Goal: Task Accomplishment & Management: Complete application form

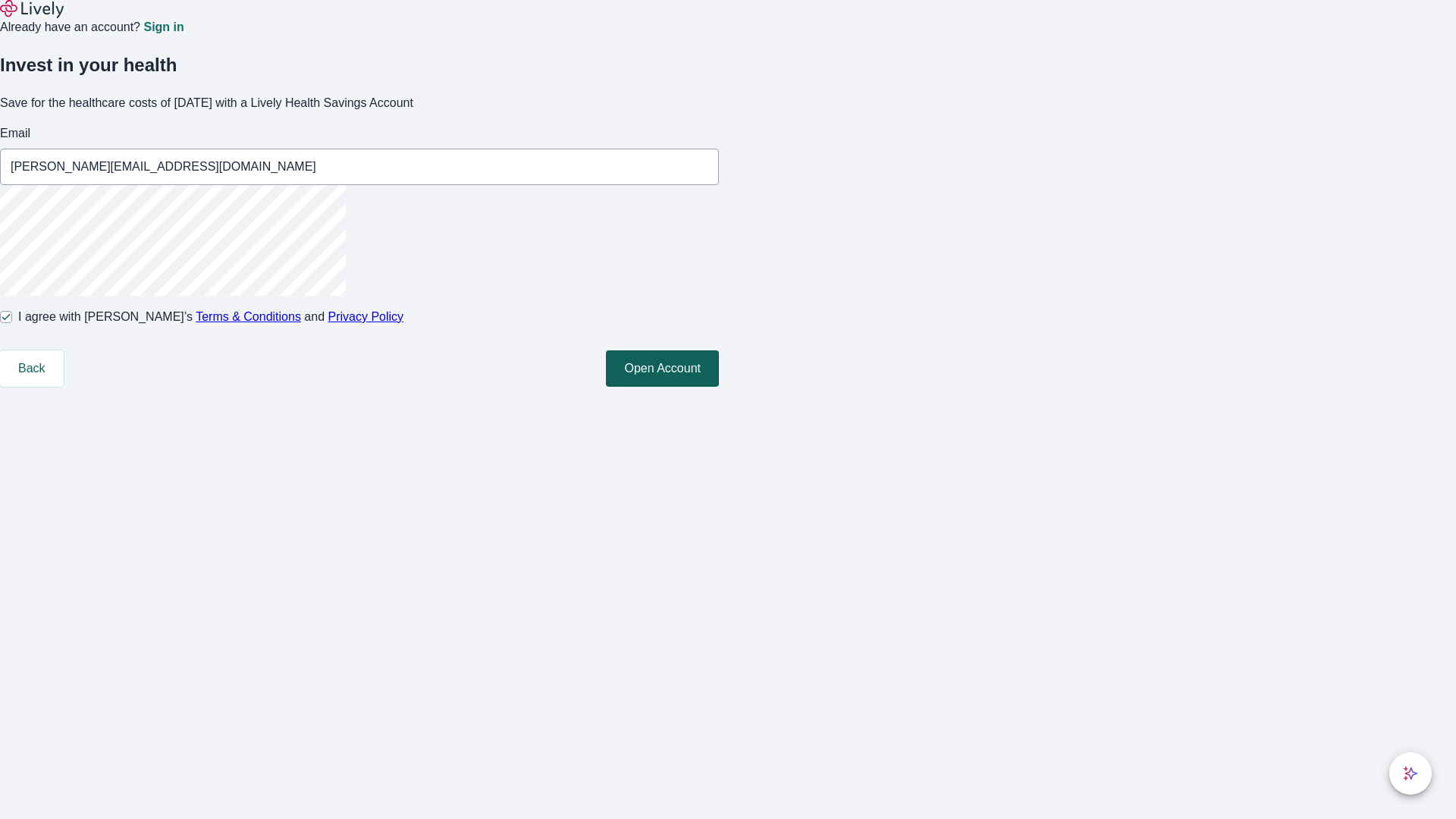
click at [719, 386] on button "Open Account" at bounding box center [662, 368] width 113 height 36
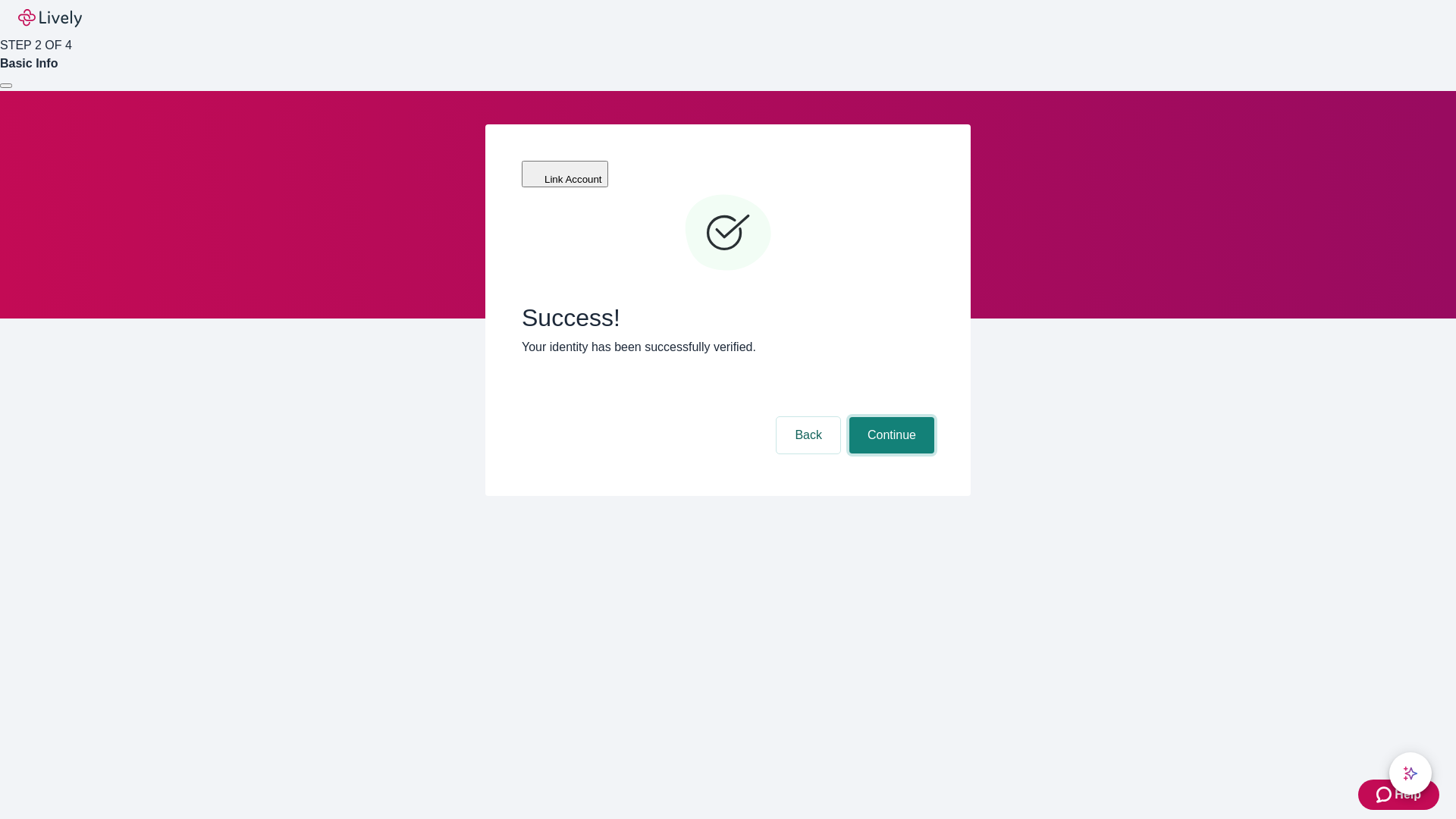
click at [890, 417] on button "Continue" at bounding box center [891, 435] width 85 height 36
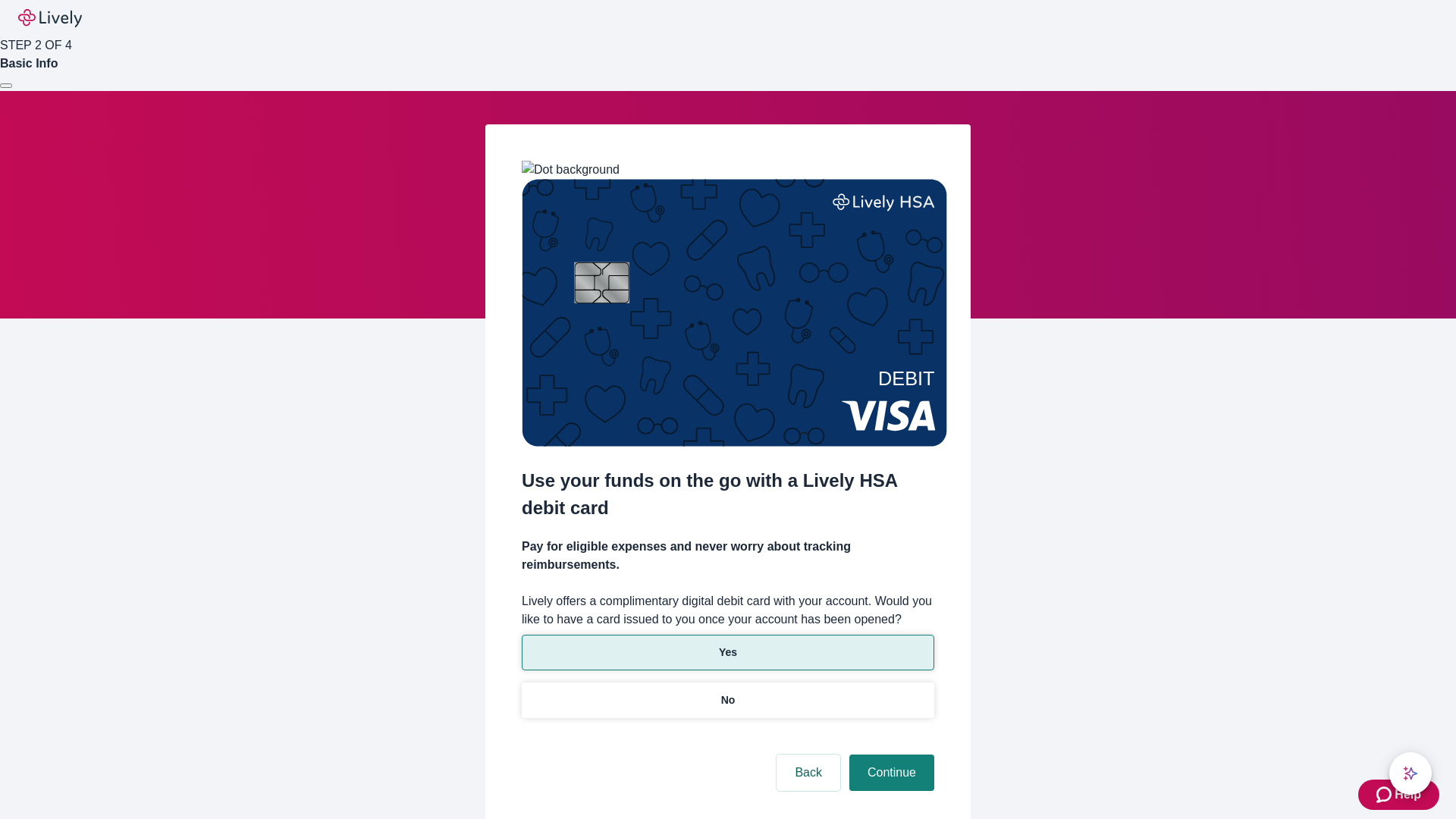
click at [727, 644] on p "Yes" at bounding box center [728, 652] width 18 height 16
click at [890, 754] on button "Continue" at bounding box center [891, 772] width 85 height 36
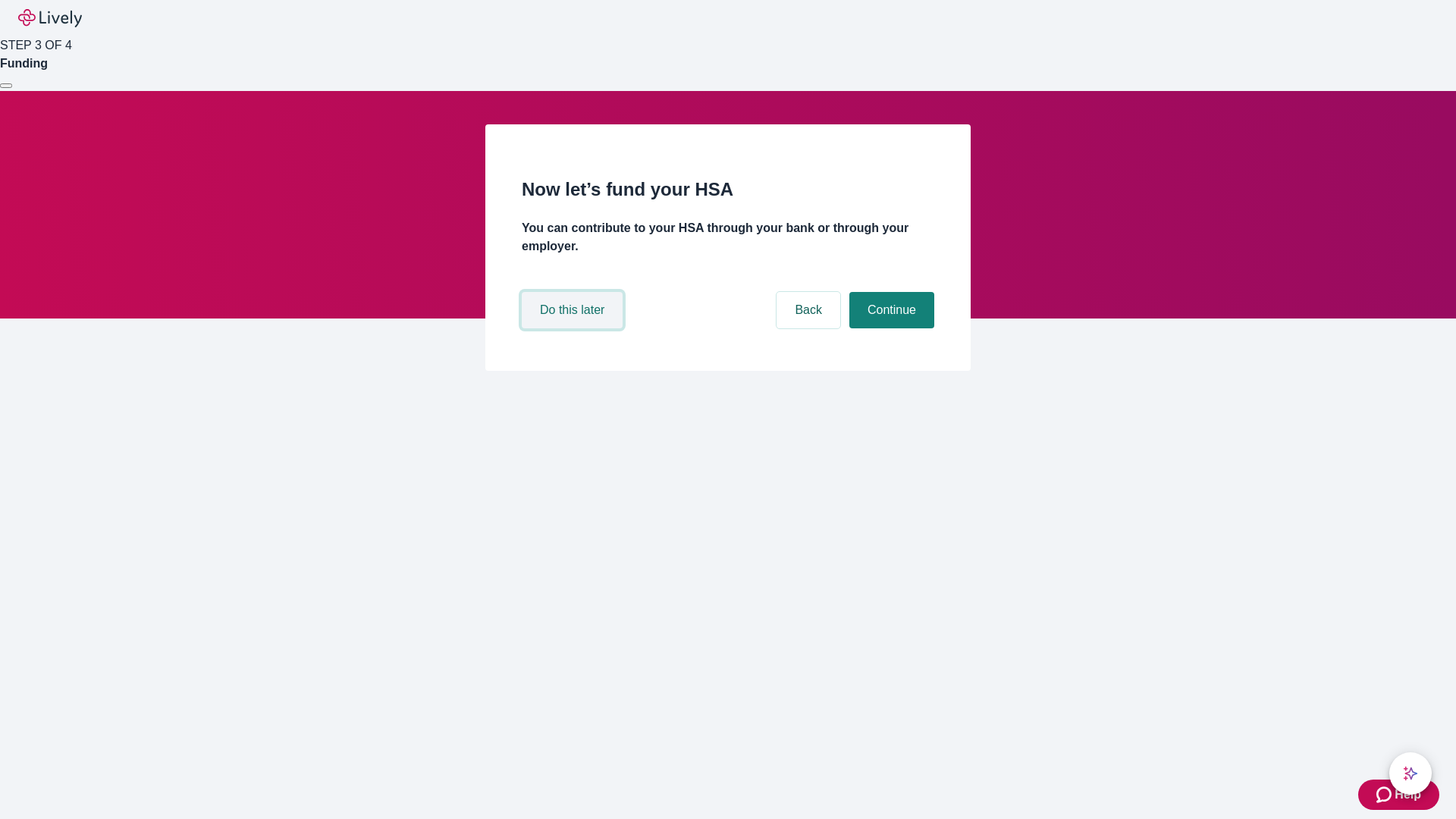
click at [574, 328] on button "Do this later" at bounding box center [572, 309] width 101 height 36
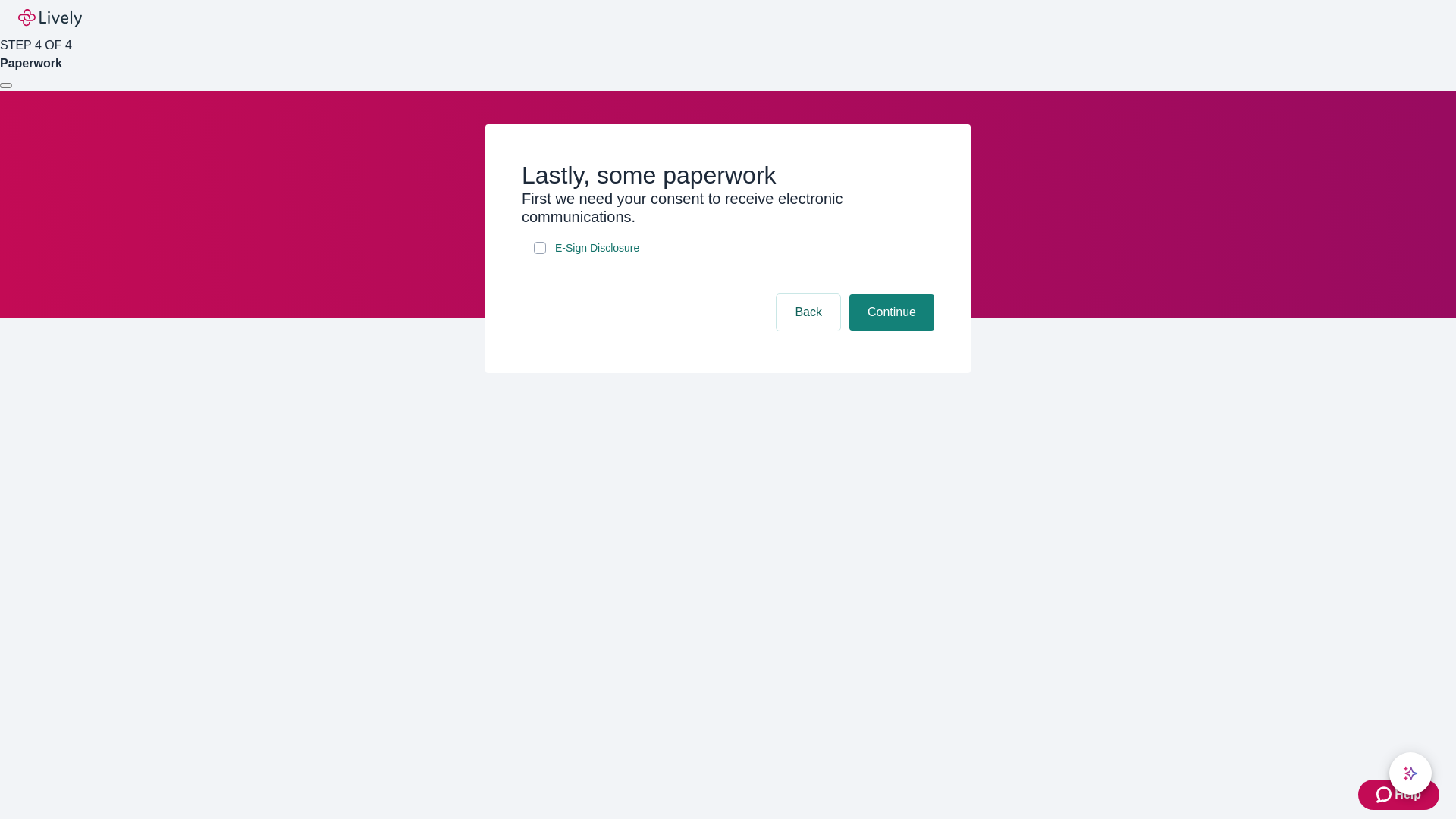
click at [540, 254] on input "E-Sign Disclosure" at bounding box center [540, 248] width 12 height 12
checkbox input "true"
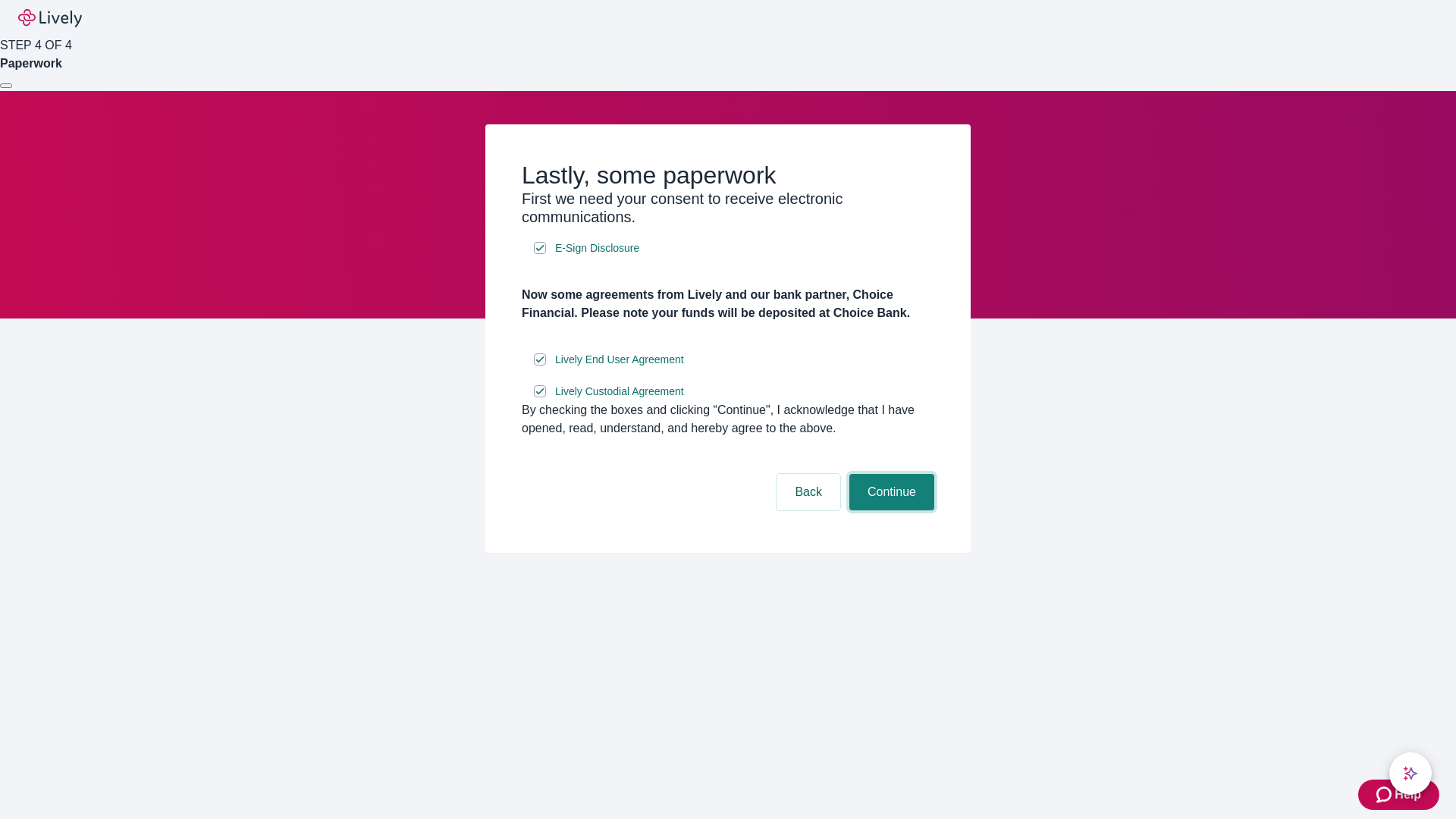
click at [890, 510] on button "Continue" at bounding box center [891, 492] width 85 height 36
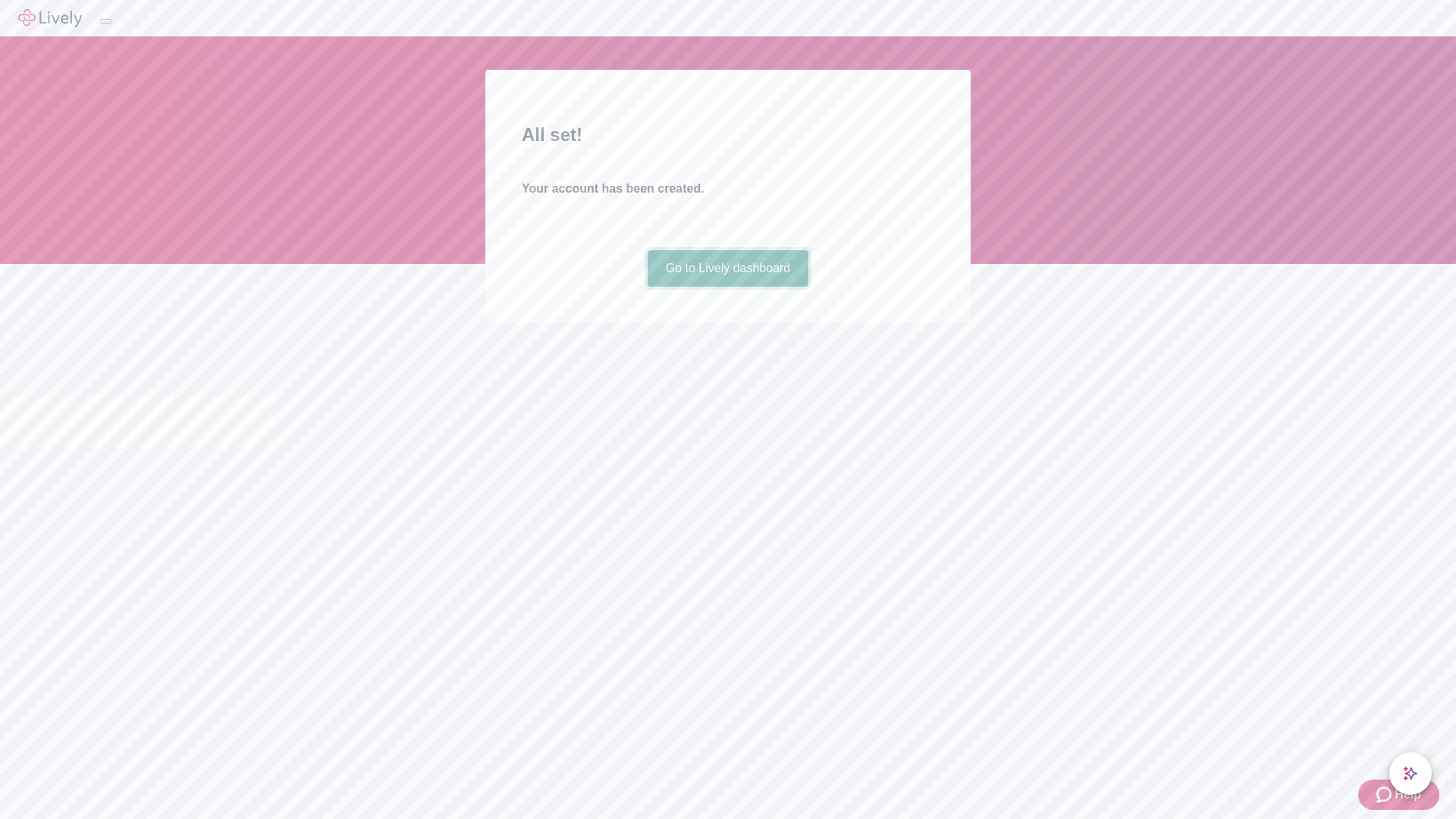
click at [727, 286] on link "Go to Lively dashboard" at bounding box center [728, 268] width 162 height 36
